Goal: Information Seeking & Learning: Learn about a topic

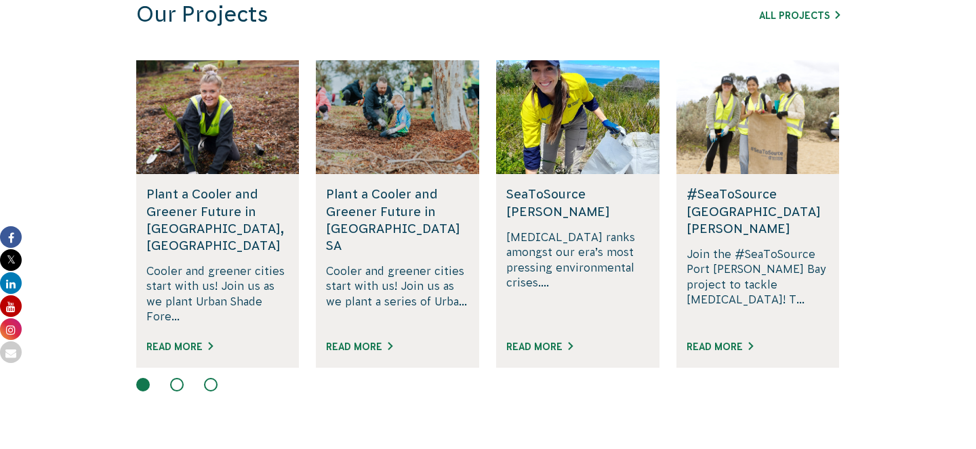
scroll to position [944, 0]
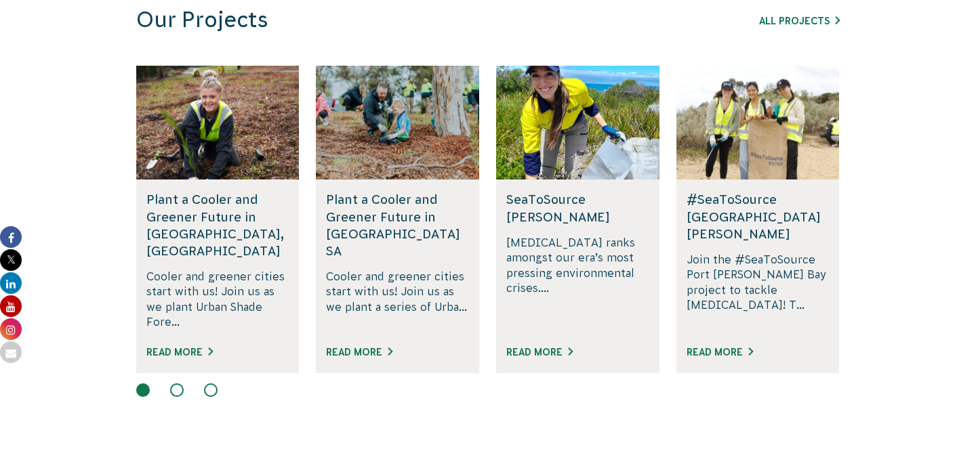
click at [167, 384] on div at bounding box center [488, 392] width 704 height 16
click at [182, 384] on button at bounding box center [177, 391] width 14 height 14
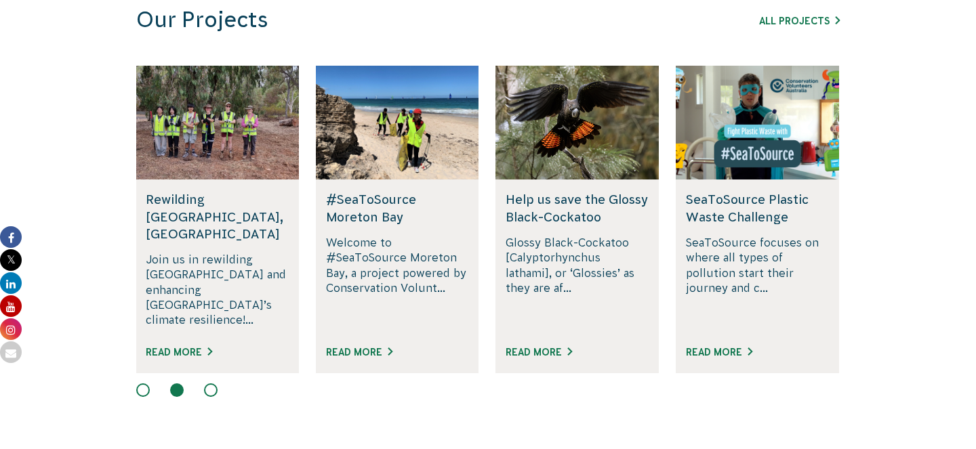
click at [214, 384] on button at bounding box center [211, 391] width 14 height 14
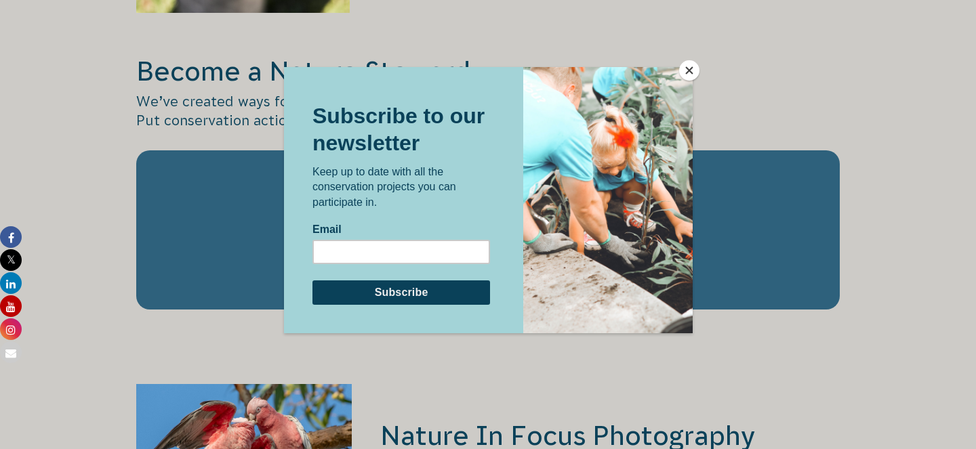
scroll to position [2148, 0]
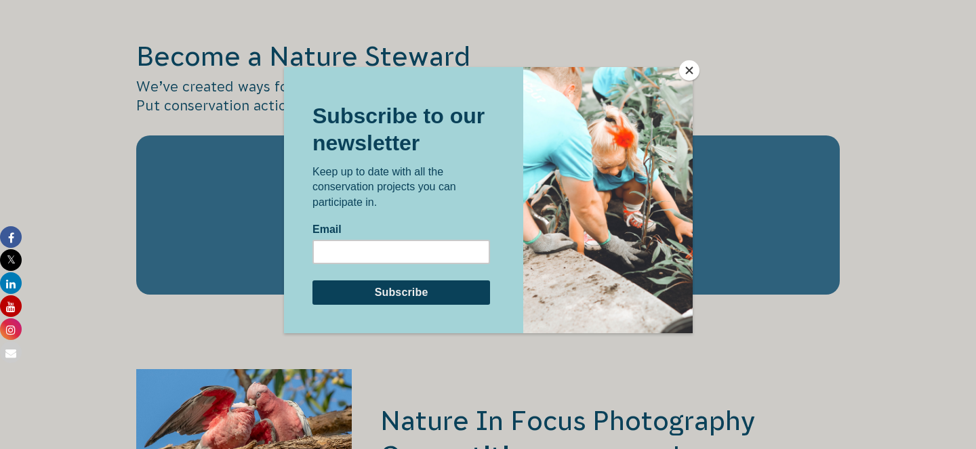
click at [683, 78] on button "Close" at bounding box center [689, 70] width 20 height 20
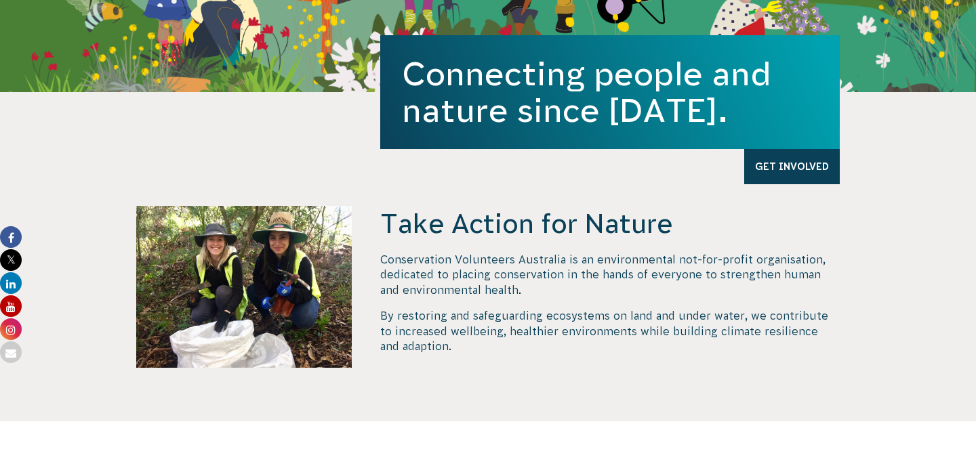
scroll to position [0, 0]
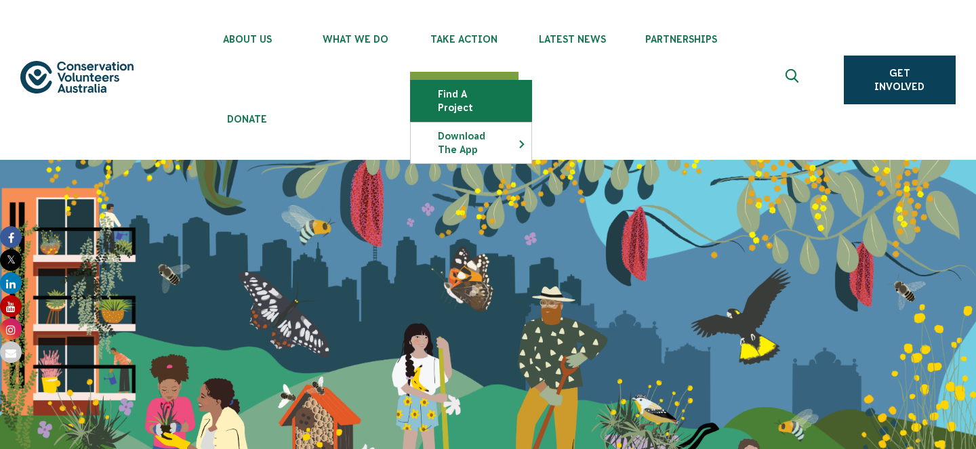
click at [470, 92] on link "Find a project" at bounding box center [471, 101] width 121 height 41
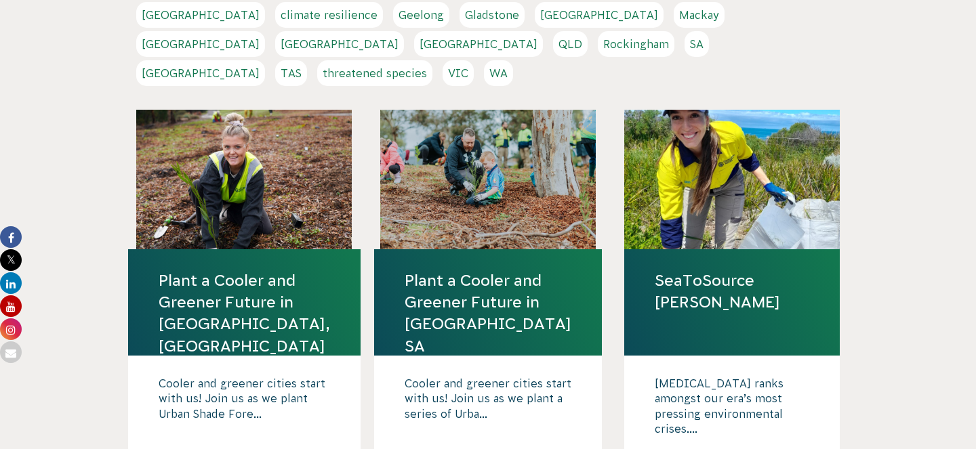
scroll to position [359, 0]
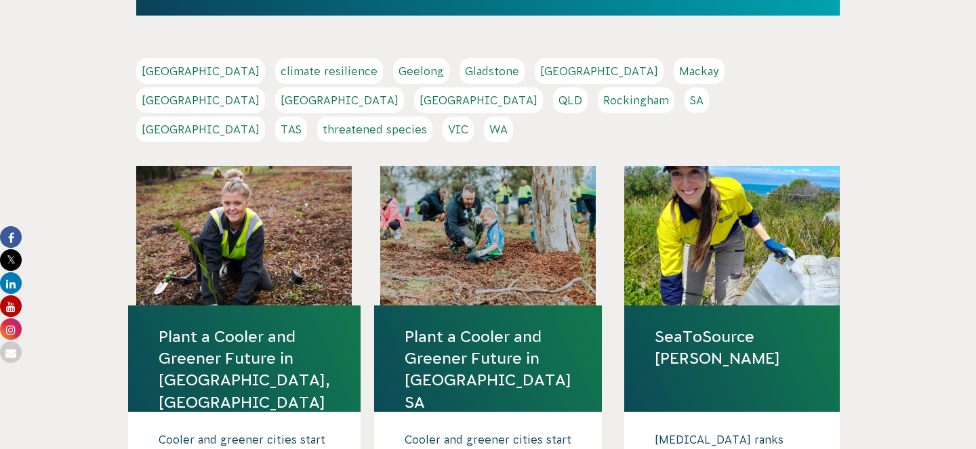
click at [474, 117] on link "VIC" at bounding box center [458, 130] width 31 height 26
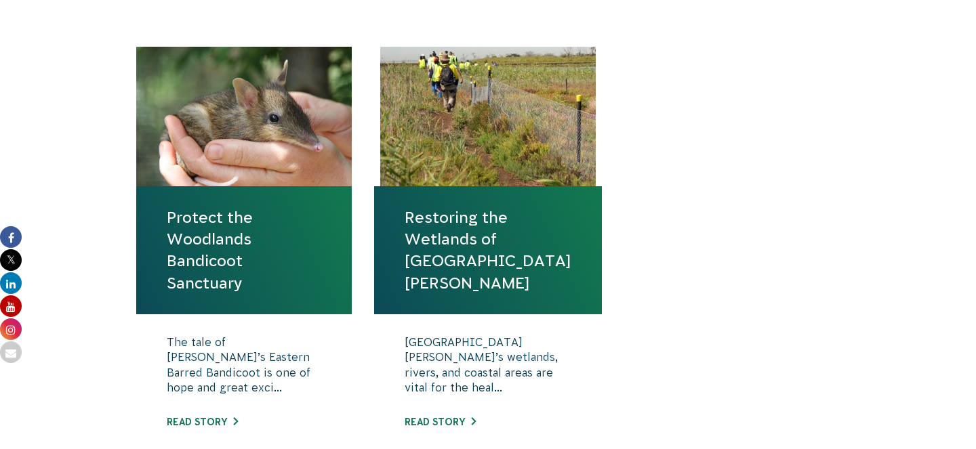
scroll to position [607, 0]
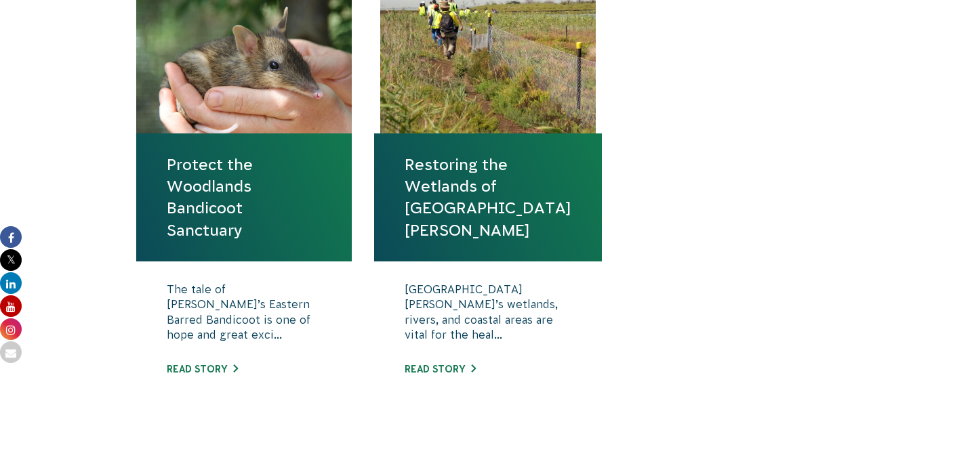
click at [450, 202] on link "Restoring the Wetlands of [GEOGRAPHIC_DATA][PERSON_NAME]" at bounding box center [488, 197] width 167 height 87
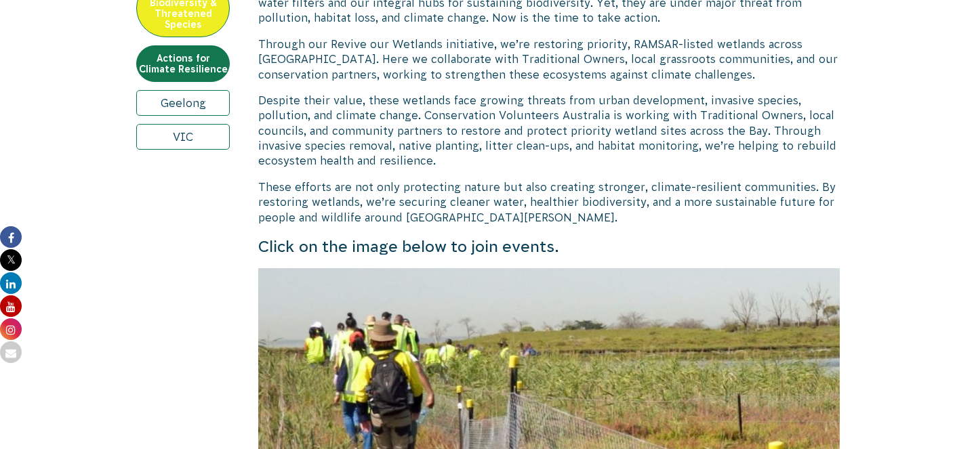
scroll to position [388, 0]
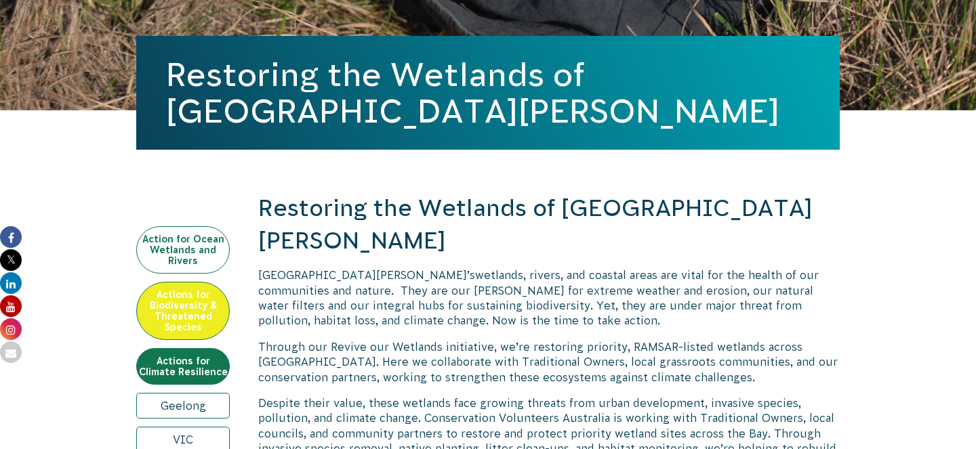
click at [194, 253] on link "Action for Ocean Wetlands and Rivers" at bounding box center [183, 249] width 94 height 47
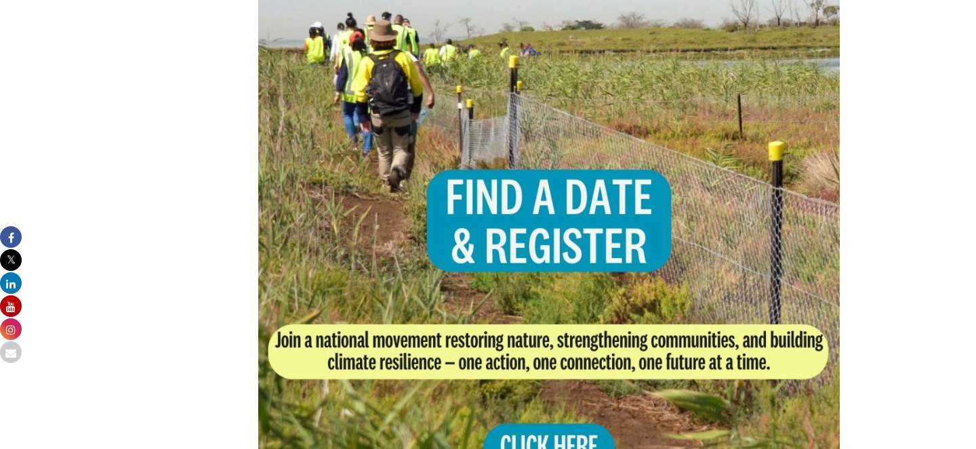
scroll to position [1036, 0]
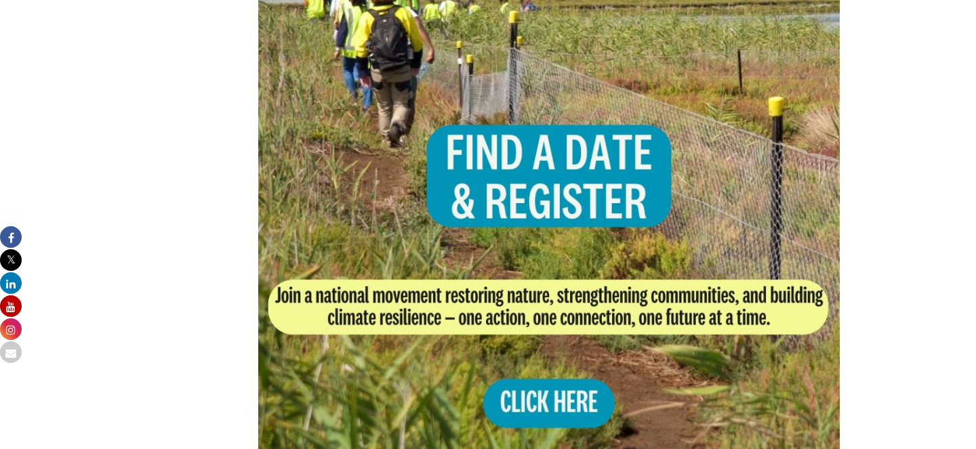
click at [300, 291] on img at bounding box center [549, 214] width 582 height 582
